Goal: Task Accomplishment & Management: Manage account settings

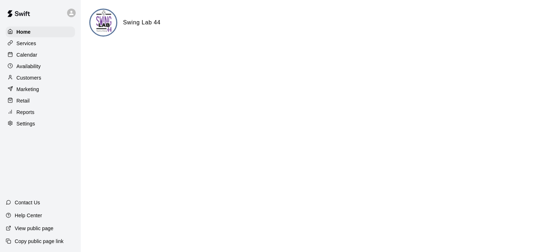
click at [39, 57] on div "Calendar" at bounding box center [40, 55] width 69 height 11
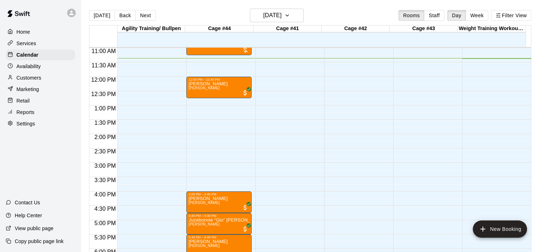
scroll to position [254, 0]
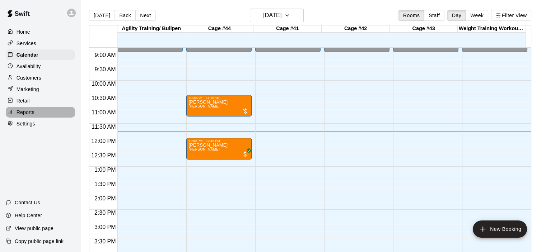
click at [36, 118] on div "Reports" at bounding box center [40, 112] width 69 height 11
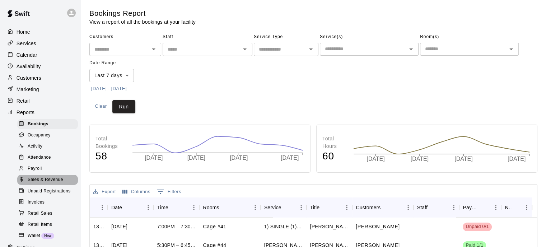
click at [50, 183] on span "Sales & Revenue" at bounding box center [46, 179] width 36 height 7
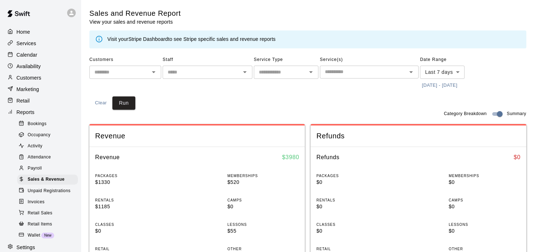
click at [156, 40] on link "Stripe Dashboard" at bounding box center [148, 39] width 40 height 6
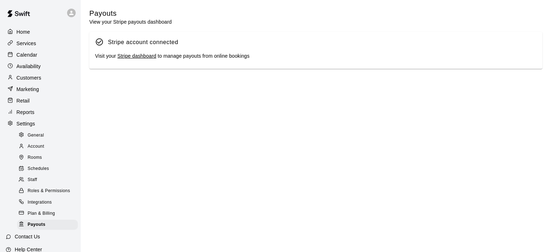
click at [141, 55] on link "Stripe dashboard" at bounding box center [136, 56] width 39 height 6
click at [32, 56] on p "Calendar" at bounding box center [27, 54] width 21 height 7
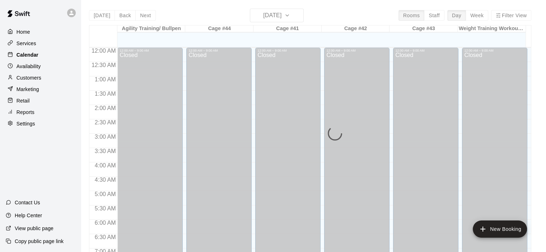
scroll to position [339, 0]
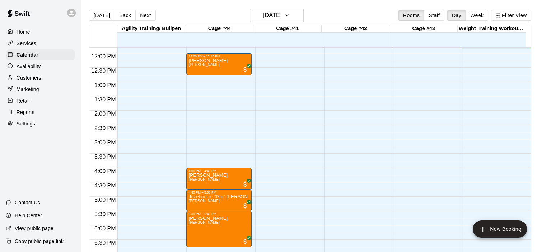
click at [37, 43] on div "Services" at bounding box center [40, 43] width 69 height 11
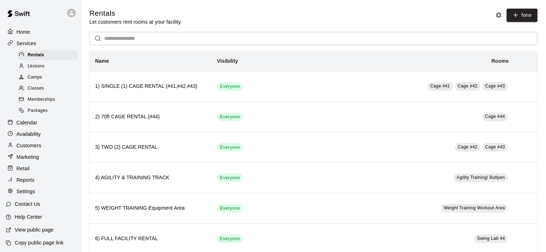
click at [44, 91] on div "Classes" at bounding box center [47, 89] width 61 height 10
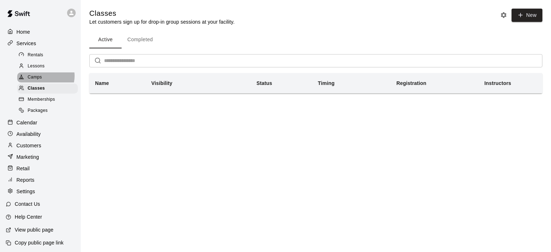
click at [45, 79] on div "Camps" at bounding box center [47, 78] width 61 height 10
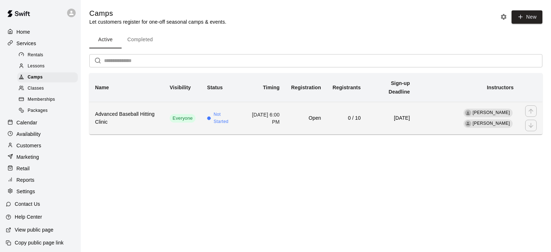
click at [233, 104] on td "Not Started" at bounding box center [221, 118] width 40 height 33
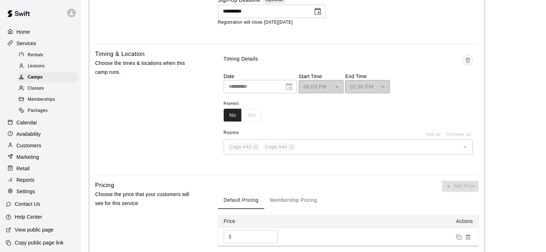
scroll to position [503, 0]
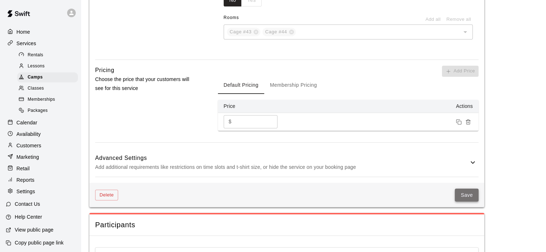
click at [467, 196] on button "Save" at bounding box center [467, 195] width 24 height 13
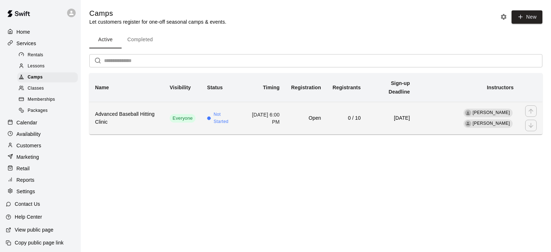
click at [286, 110] on td "[DATE] 6:00 PM" at bounding box center [264, 118] width 44 height 33
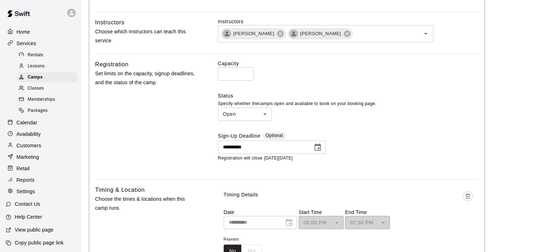
scroll to position [359, 0]
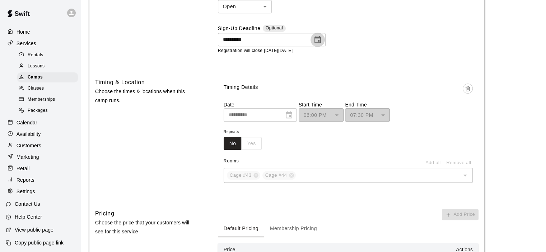
click at [318, 39] on icon "Choose date, selected date is Aug 27, 2025" at bounding box center [317, 39] width 6 height 7
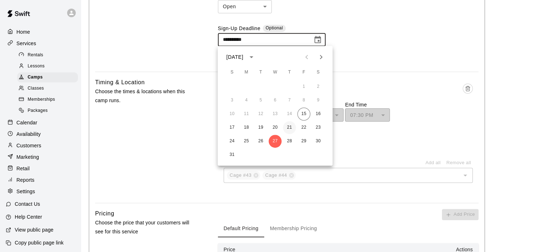
click at [293, 128] on button "21" at bounding box center [289, 127] width 13 height 13
type input "**********"
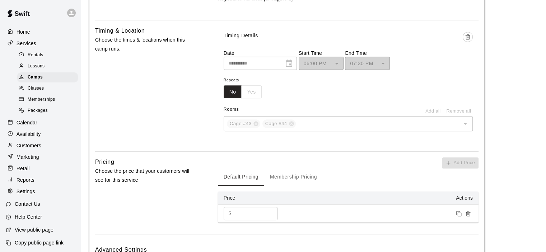
scroll to position [503, 0]
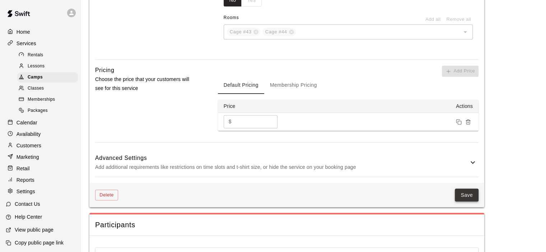
click at [463, 195] on button "Save" at bounding box center [467, 195] width 24 height 13
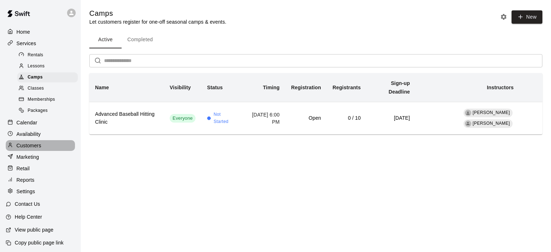
click at [40, 149] on p "Customers" at bounding box center [29, 145] width 25 height 7
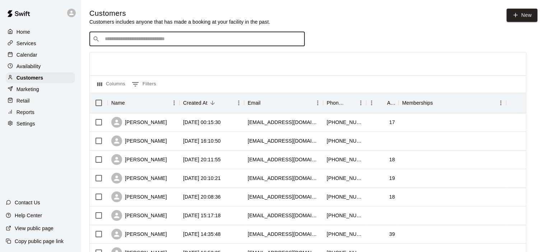
click at [160, 42] on input "Search customers by name or email" at bounding box center [202, 39] width 199 height 7
type input "***"
